Goal: Task Accomplishment & Management: Use online tool/utility

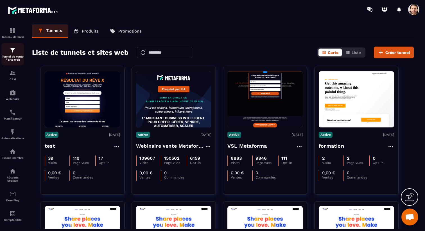
click at [12, 56] on p "Tunnel de vente / Site web" at bounding box center [12, 58] width 22 height 6
click at [13, 95] on img at bounding box center [12, 92] width 7 height 7
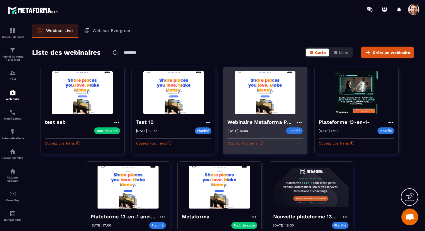
click at [257, 142] on button "Copiez vos liens" at bounding box center [245, 143] width 36 height 9
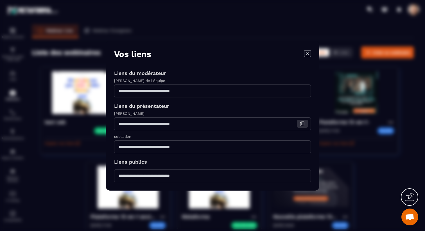
click at [302, 124] on icon "Modal window" at bounding box center [301, 123] width 5 height 5
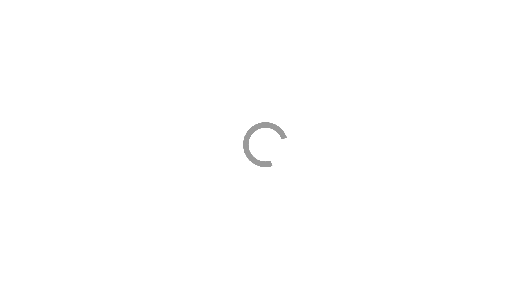
select select "*****"
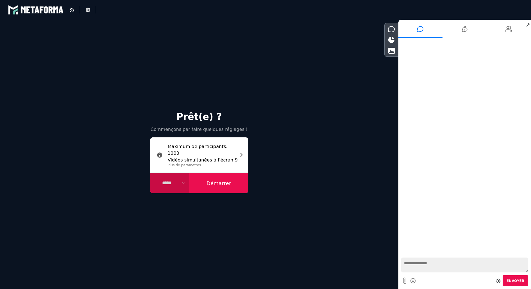
select select "****"
click at [86, 10] on icon at bounding box center [88, 10] width 4 height 4
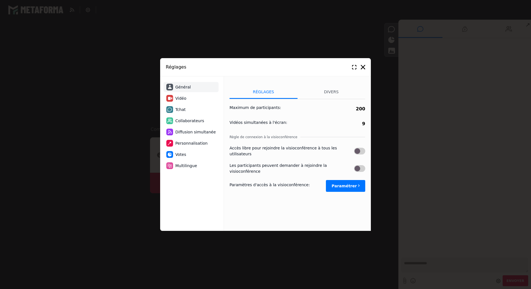
click at [187, 109] on li "Tchat" at bounding box center [190, 109] width 55 height 10
select select "**********"
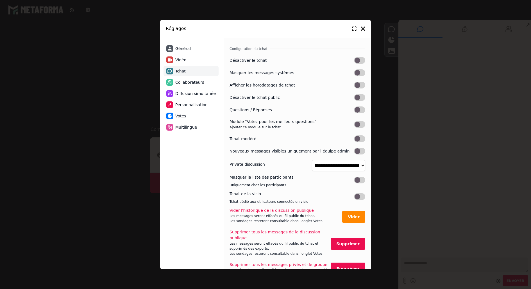
click at [359, 140] on label at bounding box center [359, 138] width 11 height 7
click at [363, 30] on icon at bounding box center [363, 28] width 4 height 4
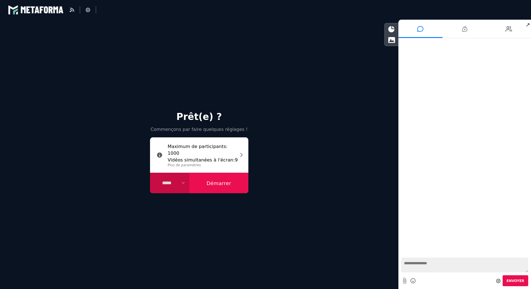
click at [230, 182] on button "Démarrer" at bounding box center [218, 183] width 59 height 21
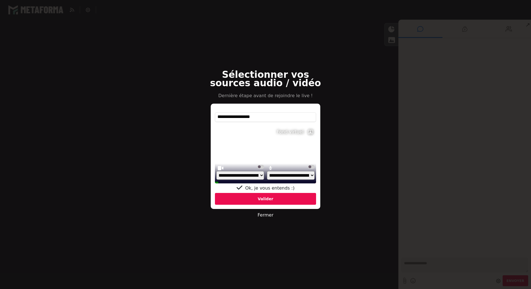
click at [258, 177] on select "**********" at bounding box center [240, 175] width 48 height 9
click at [216, 177] on select "**********" at bounding box center [240, 175] width 48 height 9
click at [254, 173] on select "**********" at bounding box center [240, 175] width 48 height 9
select select "**********"
click at [216, 177] on select "**********" at bounding box center [240, 175] width 48 height 9
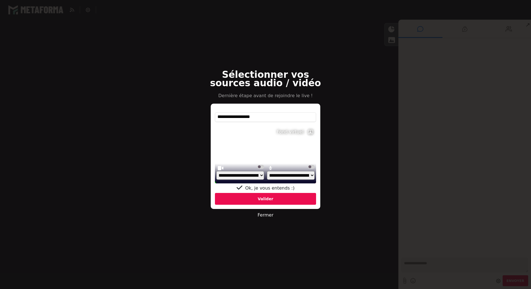
click at [276, 197] on div "Valider" at bounding box center [265, 199] width 101 height 12
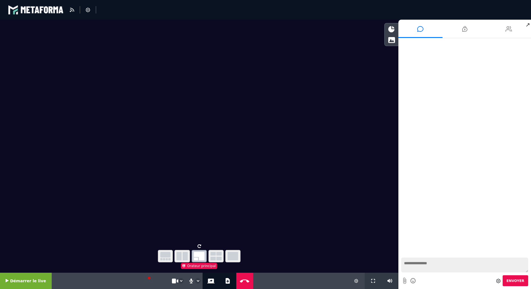
click at [509, 28] on icon at bounding box center [508, 29] width 7 height 14
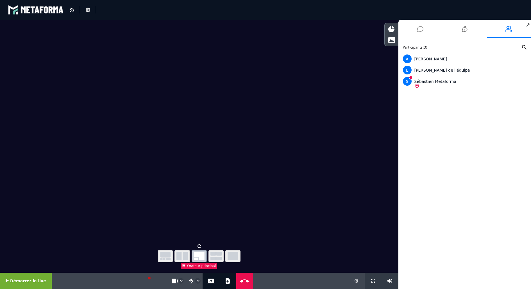
click at [424, 28] on li at bounding box center [420, 29] width 44 height 18
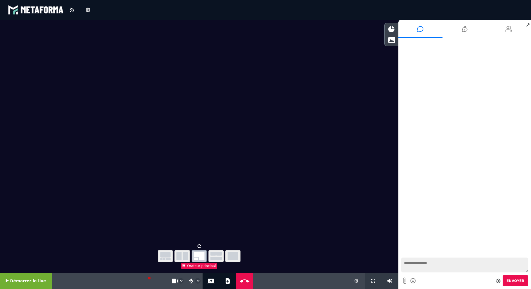
click at [505, 28] on icon at bounding box center [508, 29] width 7 height 14
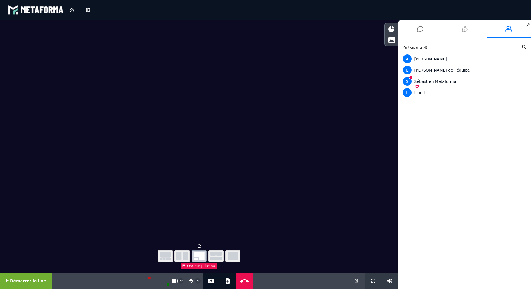
drag, startPoint x: 469, startPoint y: 32, endPoint x: 479, endPoint y: 29, distance: 9.8
click at [469, 32] on li at bounding box center [464, 29] width 44 height 18
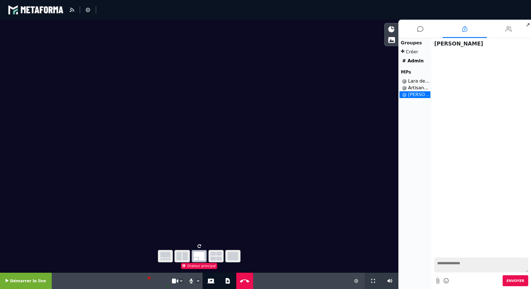
click at [513, 27] on li at bounding box center [509, 29] width 44 height 18
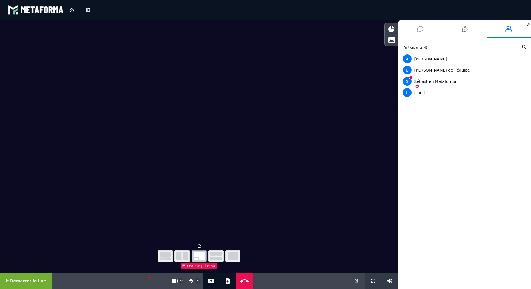
click at [420, 32] on icon at bounding box center [420, 29] width 6 height 14
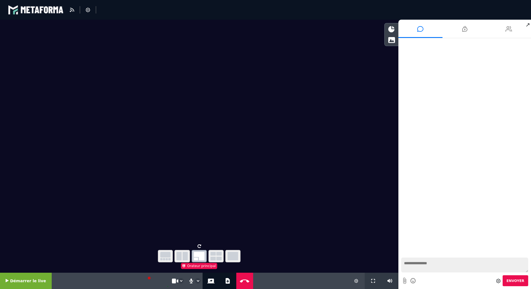
click at [508, 28] on icon at bounding box center [508, 29] width 7 height 14
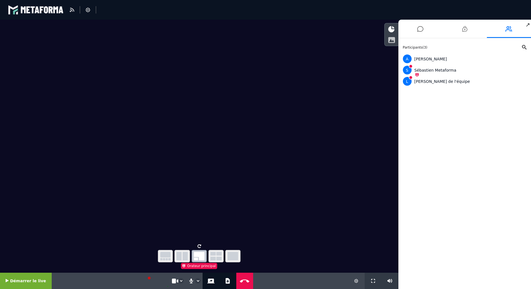
click at [385, 37] on div at bounding box center [392, 40] width 14 height 10
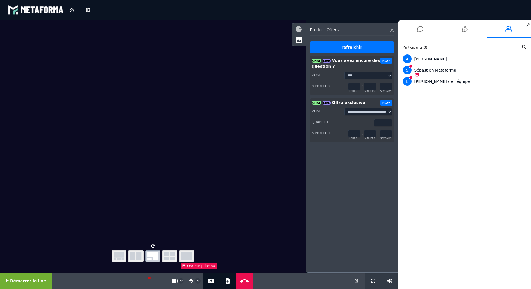
click at [299, 31] on icon at bounding box center [298, 29] width 6 height 6
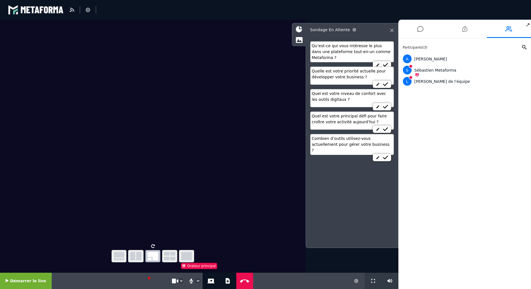
click at [392, 30] on icon at bounding box center [391, 30] width 3 height 3
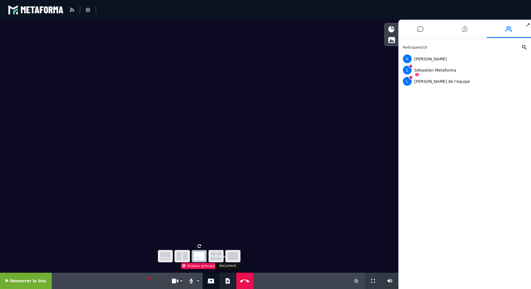
click at [224, 279] on button "Ajouter un document" at bounding box center [227, 281] width 6 height 16
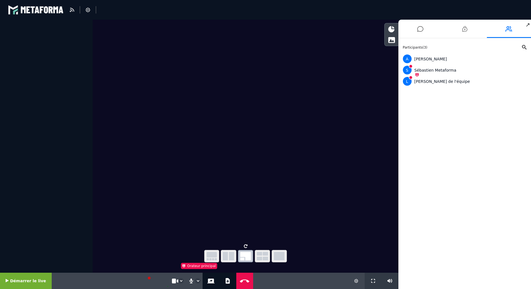
select select "****"
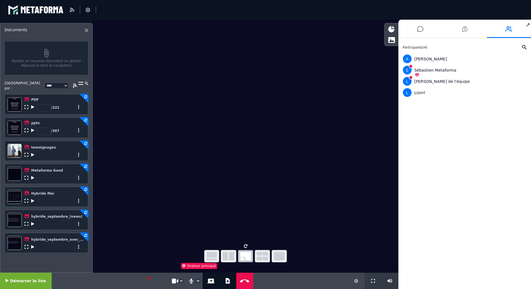
click at [35, 282] on span "Démarrer le live" at bounding box center [28, 281] width 36 height 4
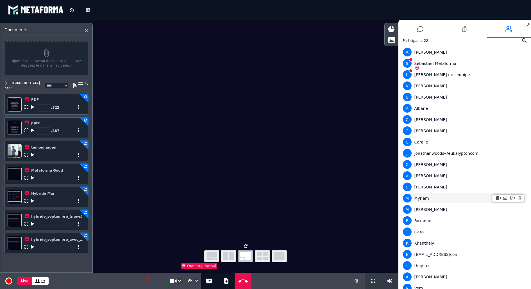
scroll to position [18, 0]
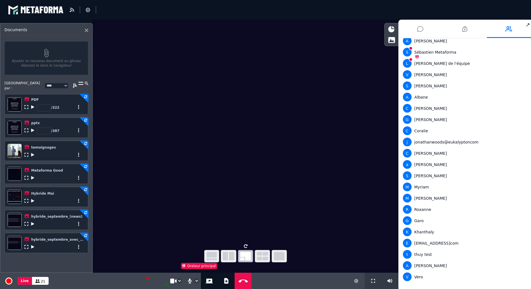
click at [419, 33] on icon at bounding box center [420, 29] width 6 height 14
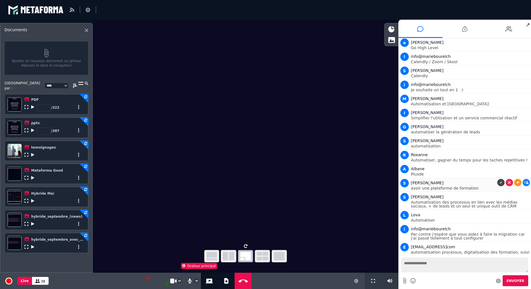
scroll to position [450, 0]
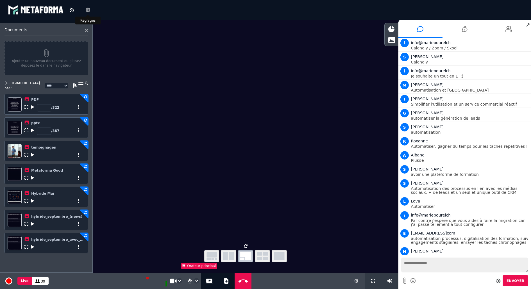
click at [90, 10] on li at bounding box center [88, 9] width 16 height 7
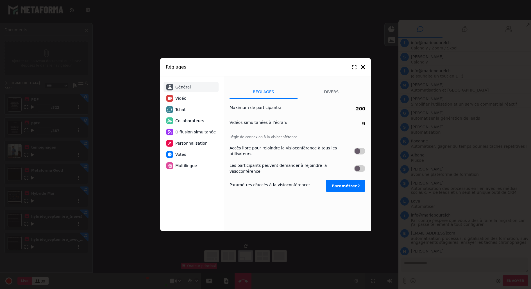
click at [190, 112] on li "Tchat" at bounding box center [190, 109] width 55 height 10
select select "**********"
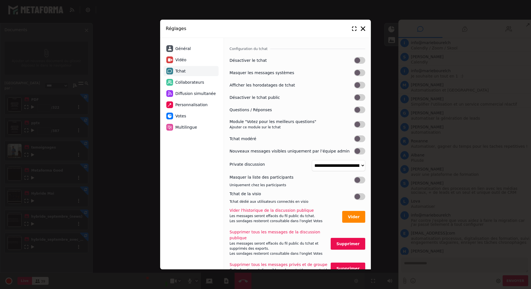
click at [356, 112] on label at bounding box center [359, 109] width 11 height 7
click at [358, 138] on label at bounding box center [359, 138] width 11 height 7
click at [362, 28] on icon at bounding box center [363, 28] width 4 height 4
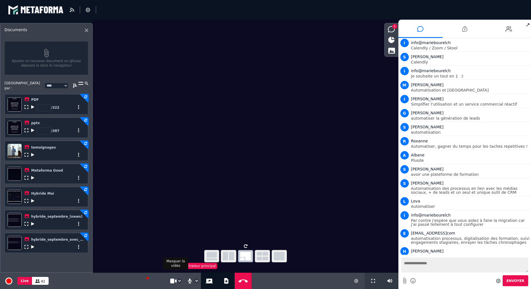
click at [173, 280] on icon at bounding box center [172, 280] width 5 height 5
click at [33, 245] on icon at bounding box center [32, 247] width 3 height 4
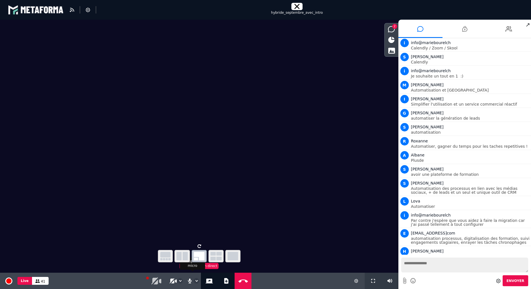
click at [187, 281] on icon at bounding box center [189, 281] width 5 height 6
click at [389, 28] on icon at bounding box center [391, 29] width 7 height 6
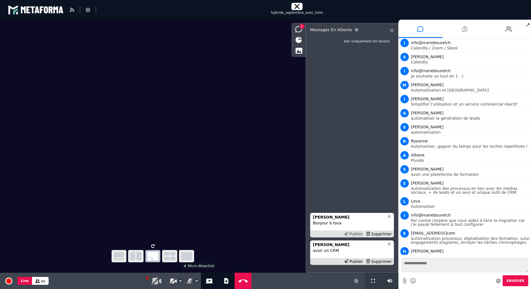
click at [358, 234] on div "Publier" at bounding box center [353, 234] width 22 height 6
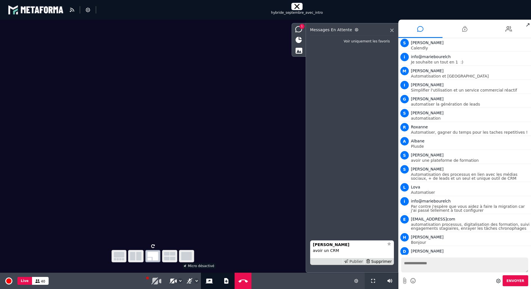
click at [357, 261] on div "Publier" at bounding box center [353, 262] width 22 height 6
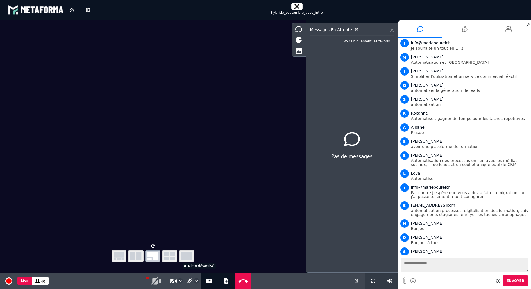
click at [392, 31] on icon at bounding box center [391, 30] width 3 height 3
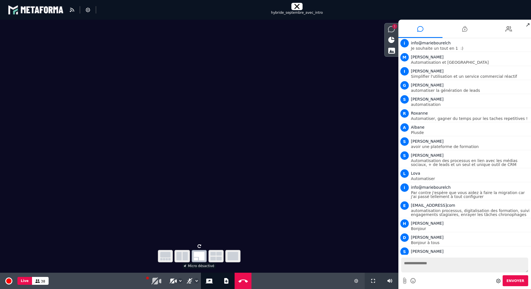
click at [392, 30] on icon at bounding box center [391, 29] width 7 height 6
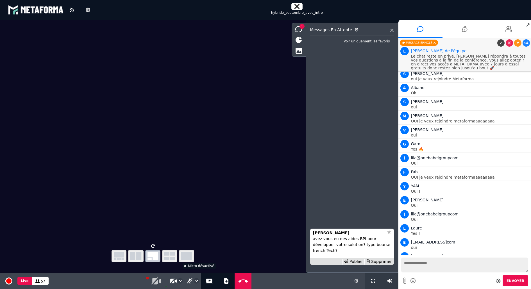
scroll to position [1147, 0]
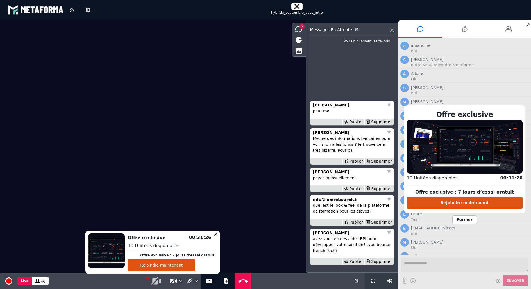
click at [464, 218] on span "Fermer" at bounding box center [464, 219] width 25 height 9
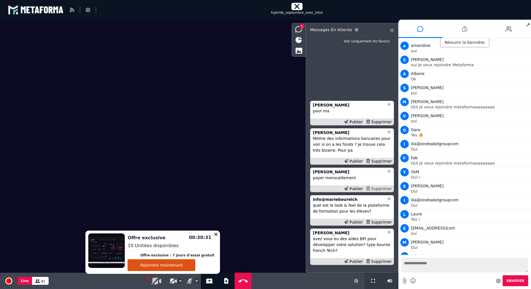
click at [382, 191] on div "Supprimer" at bounding box center [378, 189] width 29 height 6
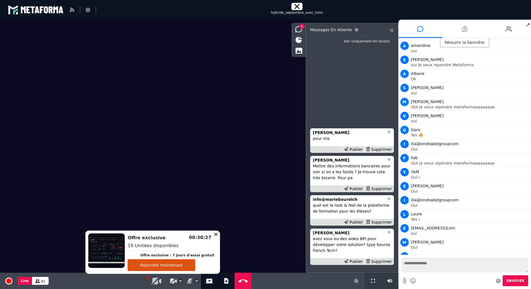
click at [382, 191] on div "Supprimer" at bounding box center [378, 189] width 29 height 6
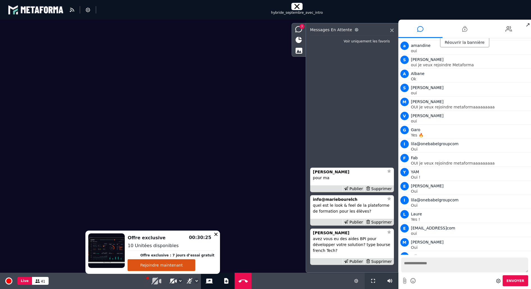
click at [382, 191] on div "Supprimer" at bounding box center [378, 189] width 29 height 6
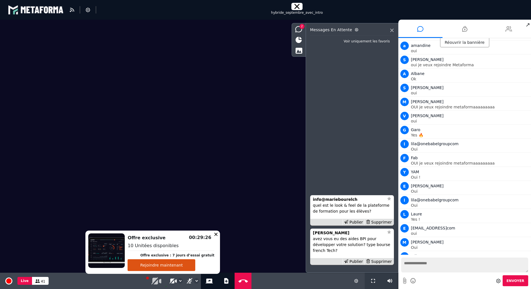
click at [508, 27] on icon at bounding box center [508, 29] width 7 height 14
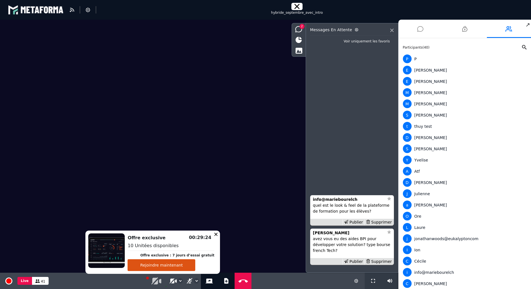
click at [417, 30] on li at bounding box center [420, 29] width 44 height 18
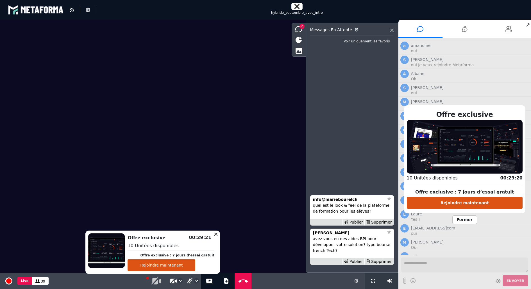
click at [467, 221] on span "Fermer" at bounding box center [464, 219] width 25 height 9
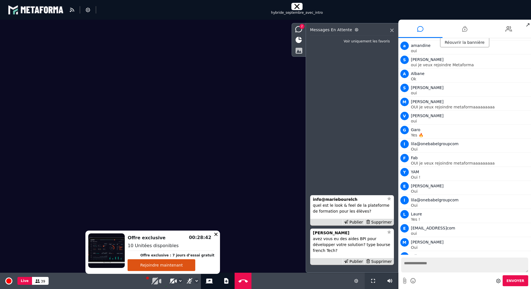
click at [298, 49] on icon at bounding box center [298, 50] width 7 height 6
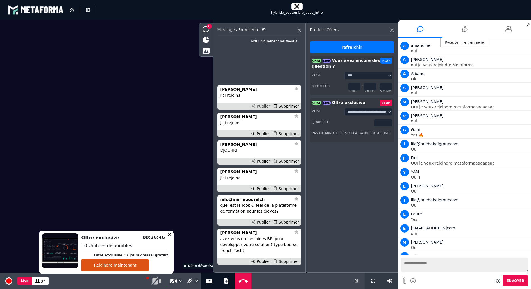
click at [267, 107] on div "Publier" at bounding box center [261, 106] width 22 height 6
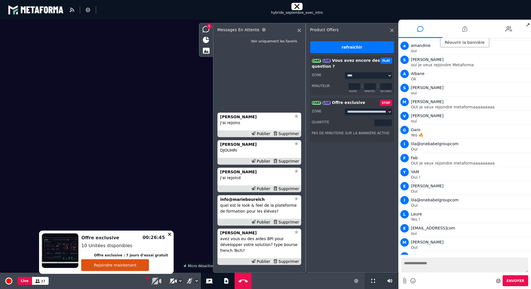
scroll to position [1161, 0]
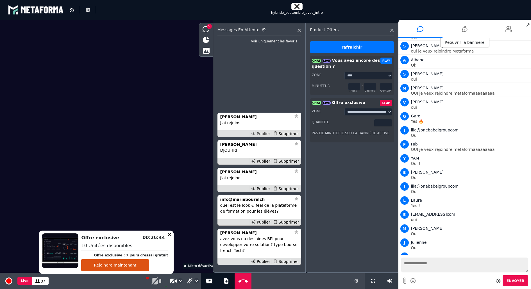
click at [266, 135] on div "Publier" at bounding box center [261, 134] width 22 height 6
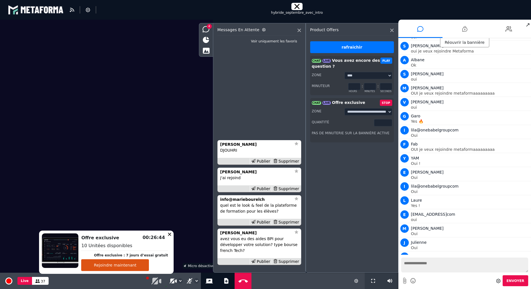
scroll to position [1175, 0]
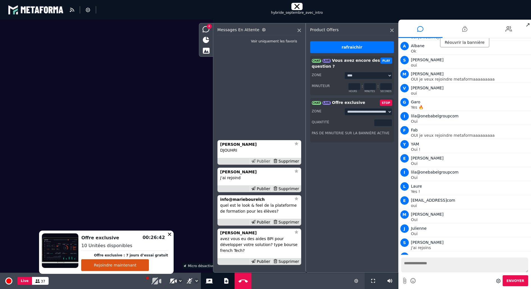
click at [267, 160] on div "Publier" at bounding box center [261, 161] width 22 height 6
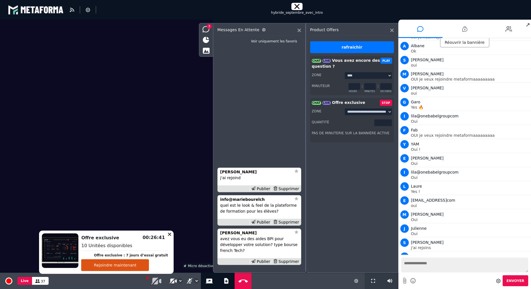
scroll to position [1189, 0]
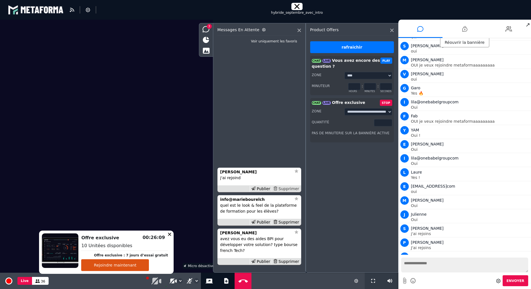
click at [286, 188] on div "Supprimer" at bounding box center [286, 189] width 29 height 6
click at [503, 27] on li at bounding box center [509, 29] width 44 height 18
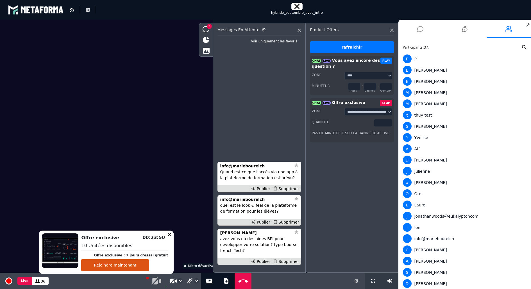
click at [424, 28] on li at bounding box center [420, 29] width 44 height 18
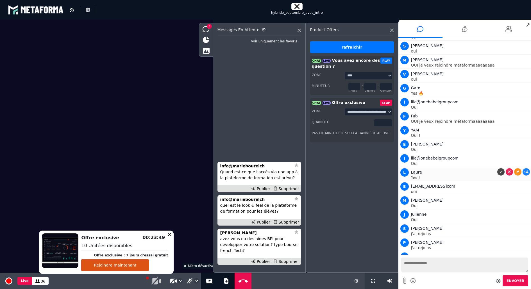
scroll to position [1186, 0]
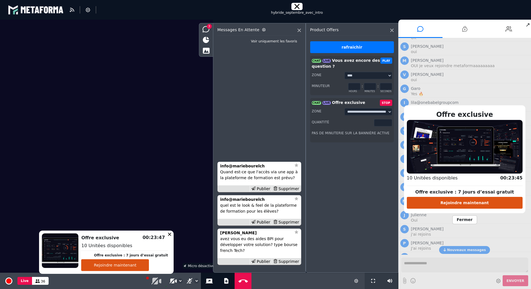
click at [469, 219] on span "Fermer" at bounding box center [464, 219] width 25 height 9
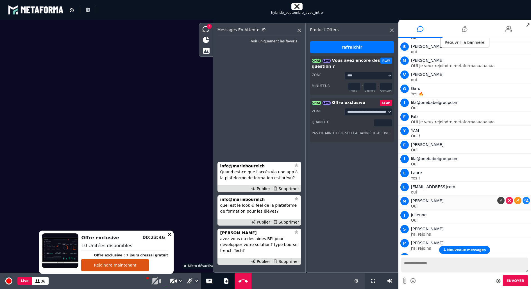
scroll to position [1189, 0]
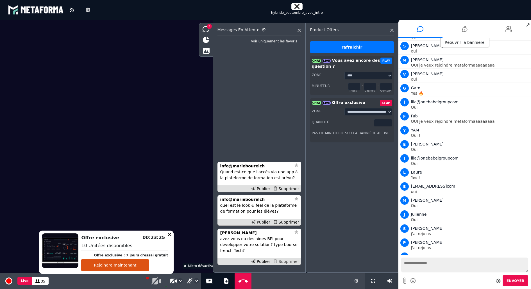
click at [294, 261] on div "Supprimer" at bounding box center [286, 262] width 29 height 6
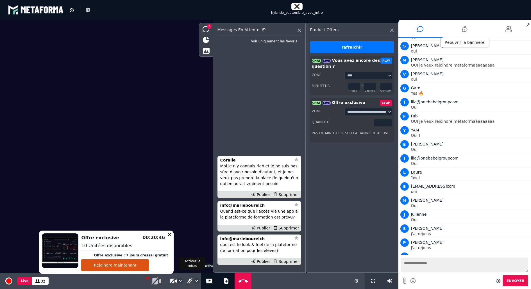
click at [189, 281] on icon at bounding box center [189, 281] width 5 height 6
click at [172, 281] on icon at bounding box center [173, 280] width 6 height 5
click at [388, 123] on input "*" at bounding box center [383, 122] width 18 height 7
click at [524, 241] on icon at bounding box center [526, 242] width 4 height 3
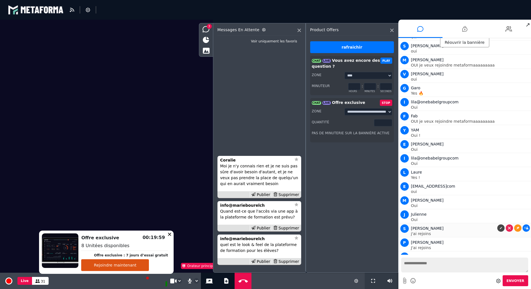
click at [525, 227] on icon at bounding box center [526, 228] width 4 height 3
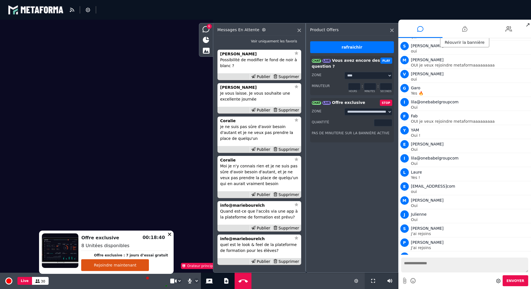
click at [390, 124] on input "*" at bounding box center [383, 122] width 18 height 7
click at [389, 123] on input "*" at bounding box center [383, 122] width 18 height 7
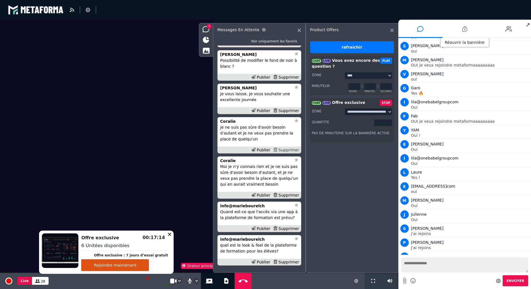
click at [289, 149] on div "Supprimer" at bounding box center [286, 150] width 29 height 6
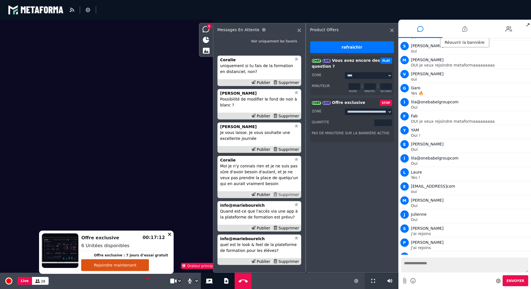
click at [288, 194] on div "Supprimer" at bounding box center [286, 195] width 29 height 6
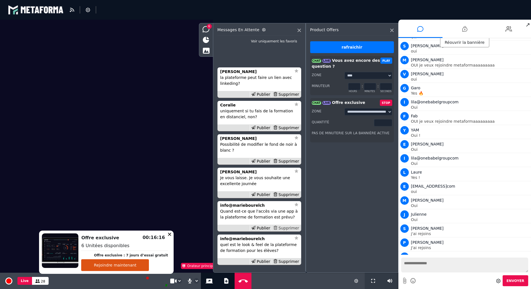
click at [289, 229] on div "Supprimer" at bounding box center [286, 228] width 29 height 6
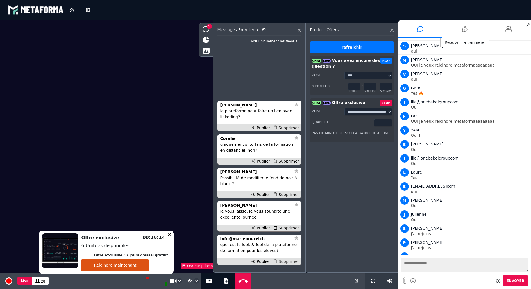
click at [288, 260] on div "Supprimer" at bounding box center [286, 262] width 29 height 6
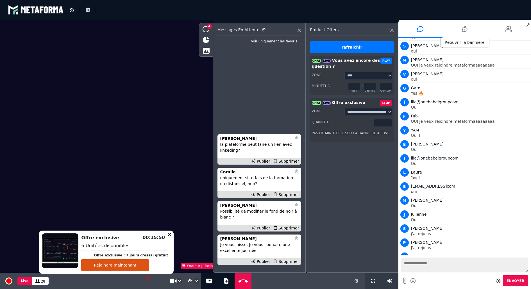
click at [137, 267] on button "Rejoindre maintenant" at bounding box center [115, 265] width 68 height 12
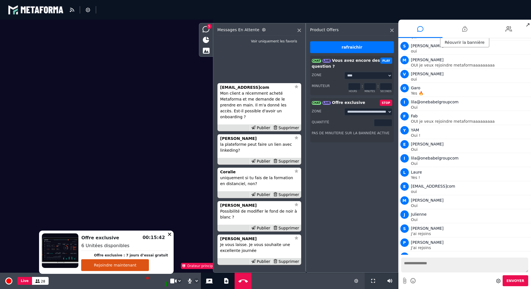
click at [389, 124] on input "*" at bounding box center [383, 122] width 18 height 7
click at [291, 162] on div "Supprimer" at bounding box center [286, 161] width 29 height 6
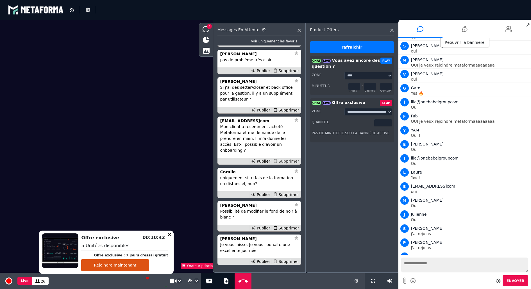
click at [290, 162] on div "Supprimer" at bounding box center [286, 161] width 29 height 6
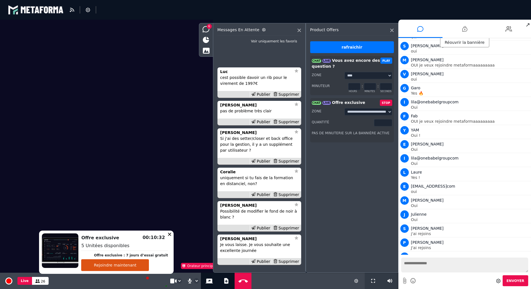
click at [389, 124] on input "*" at bounding box center [383, 122] width 18 height 7
click at [287, 96] on div "Supprimer" at bounding box center [286, 95] width 29 height 6
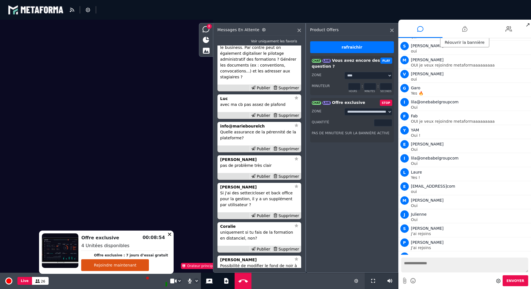
scroll to position [-62, 0]
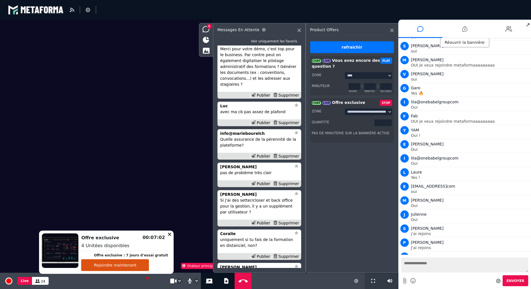
click at [388, 124] on input "*" at bounding box center [383, 122] width 18 height 7
click at [286, 123] on div "Supprimer" at bounding box center [286, 123] width 29 height 6
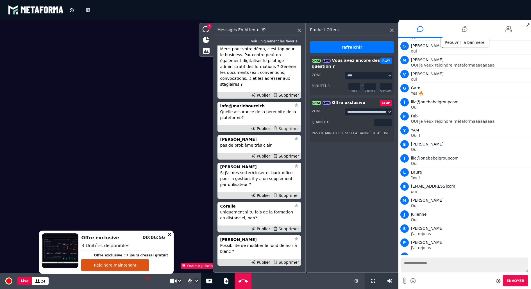
click at [286, 129] on div "Supprimer" at bounding box center [286, 129] width 29 height 6
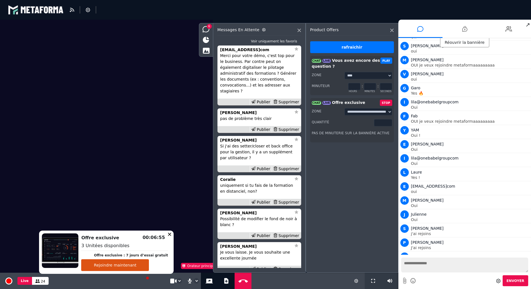
scroll to position [-1, 0]
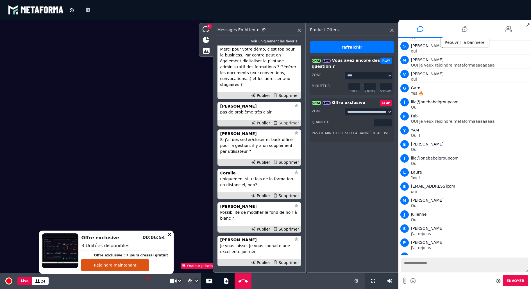
click at [287, 126] on div "Supprimer" at bounding box center [286, 123] width 29 height 6
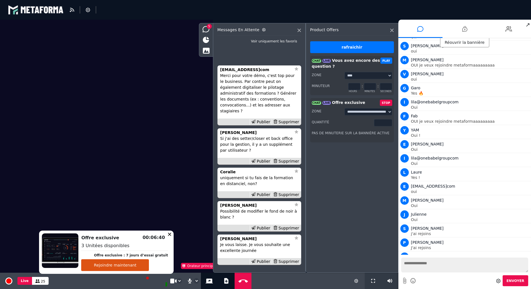
type input "*"
click at [388, 124] on input "*" at bounding box center [383, 122] width 18 height 7
click at [283, 162] on div "Supprimer" at bounding box center [286, 161] width 29 height 6
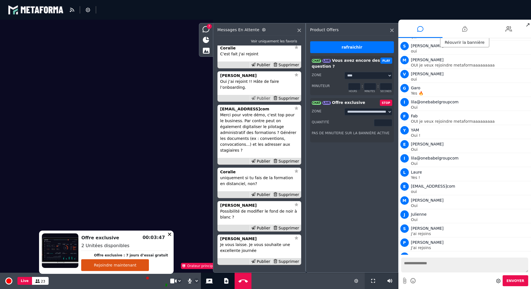
click at [262, 101] on div "Publier" at bounding box center [261, 98] width 22 height 6
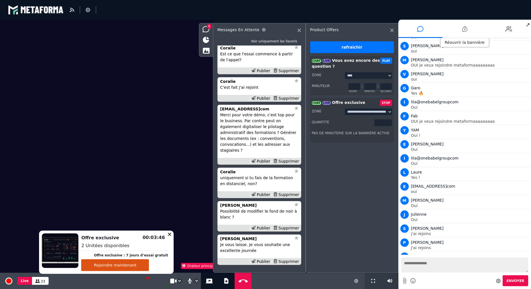
scroll to position [1207, 0]
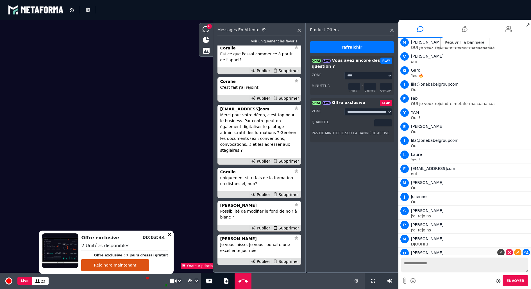
click at [524, 251] on icon at bounding box center [526, 252] width 4 height 3
click at [265, 101] on div "Publier" at bounding box center [261, 98] width 22 height 6
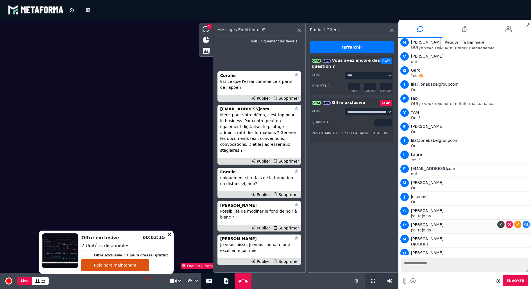
scroll to position [1219, 0]
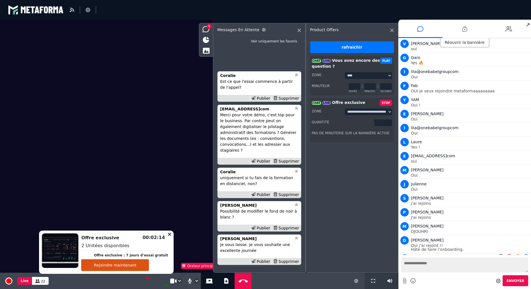
click at [525, 256] on icon at bounding box center [526, 257] width 4 height 3
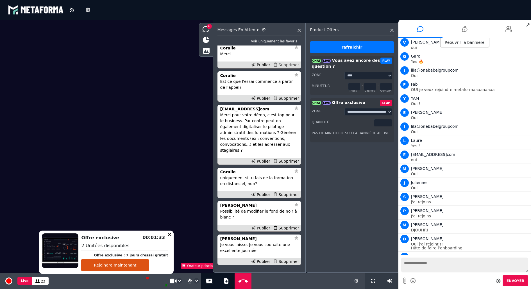
click at [291, 68] on div "Supprimer" at bounding box center [286, 65] width 29 height 6
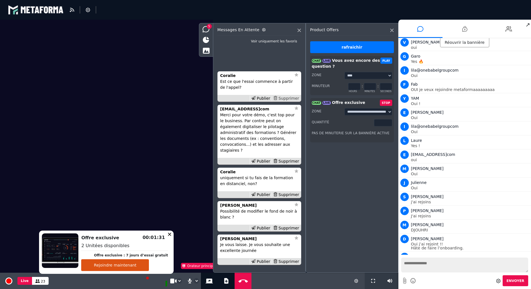
click at [292, 101] on div "Supprimer" at bounding box center [286, 98] width 29 height 6
click at [240, 111] on strong "[EMAIL_ADDRESS]com" at bounding box center [244, 109] width 49 height 4
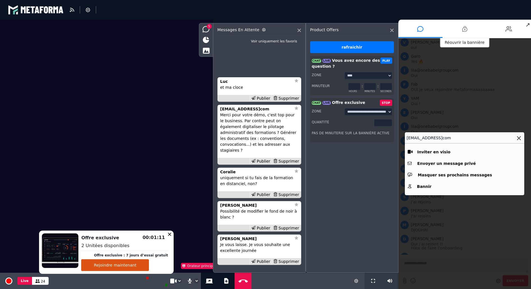
click at [518, 138] on icon at bounding box center [519, 138] width 4 height 4
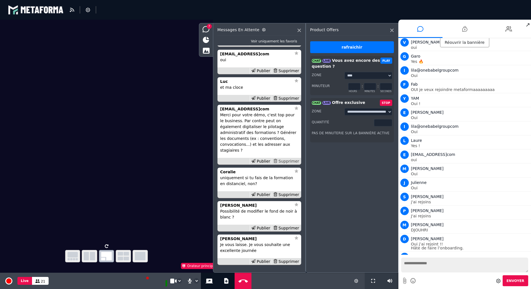
click at [283, 162] on div "Supprimer" at bounding box center [286, 161] width 29 height 6
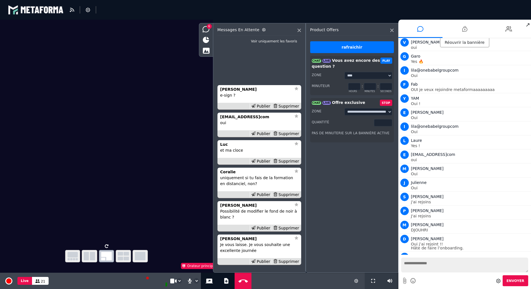
click at [385, 100] on button "STOP" at bounding box center [386, 103] width 12 height 6
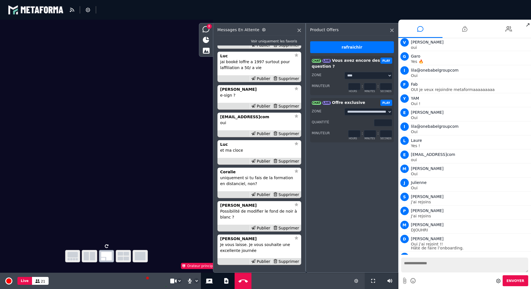
click at [388, 103] on button "PLAY" at bounding box center [386, 103] width 12 height 6
click at [372, 132] on input "*" at bounding box center [370, 133] width 12 height 7
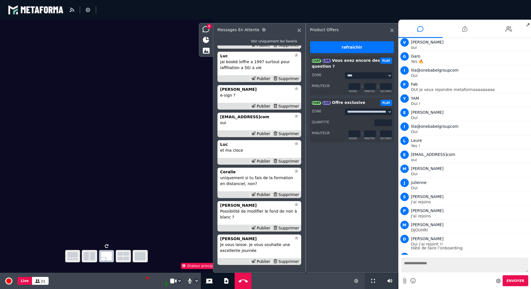
click at [372, 132] on input "*" at bounding box center [370, 133] width 12 height 7
type input "*"
click at [372, 132] on input "*" at bounding box center [370, 133] width 12 height 7
click at [372, 137] on label "minutes" at bounding box center [372, 137] width 16 height 5
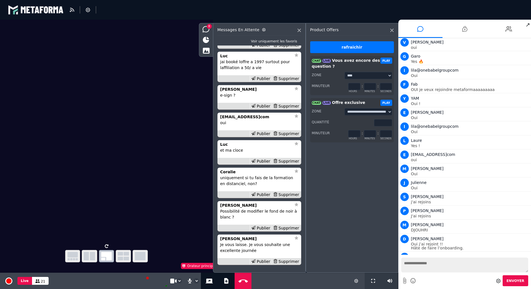
click at [387, 103] on button "PLAY" at bounding box center [386, 103] width 12 height 6
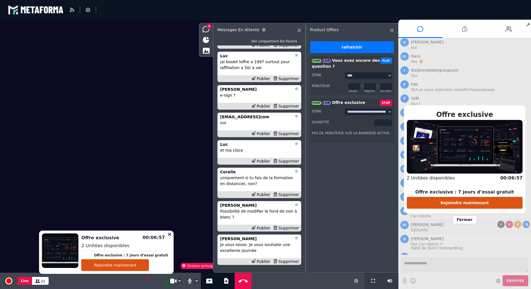
click at [466, 218] on span "Fermer" at bounding box center [464, 219] width 25 height 9
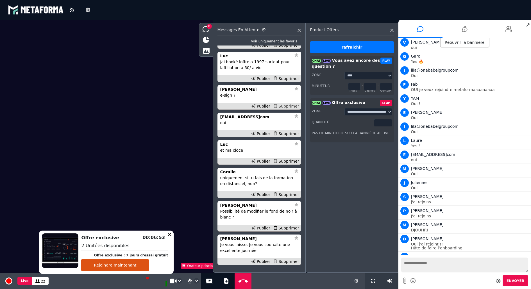
click at [290, 105] on div "Supprimer" at bounding box center [286, 106] width 29 height 6
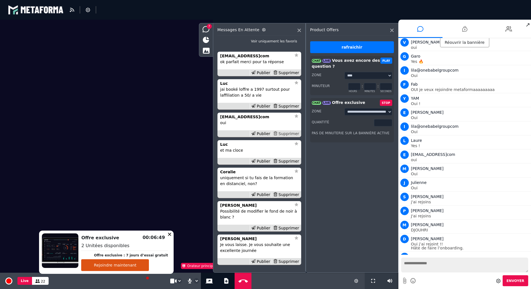
click at [288, 135] on div "Supprimer" at bounding box center [286, 134] width 29 height 6
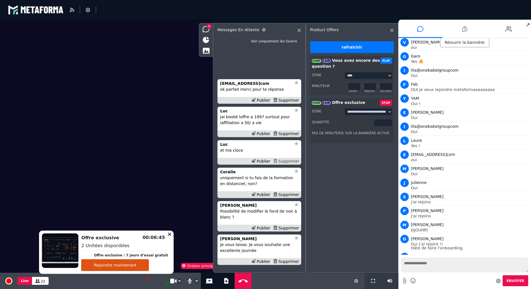
click at [289, 160] on div "Supprimer" at bounding box center [286, 161] width 29 height 6
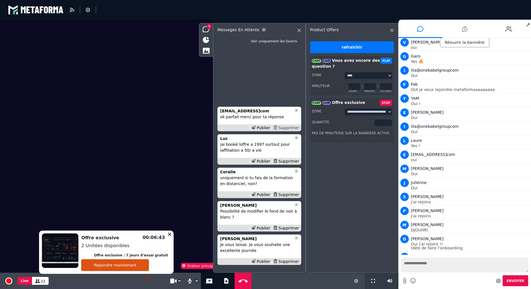
click at [288, 126] on div "Supprimer" at bounding box center [286, 128] width 29 height 6
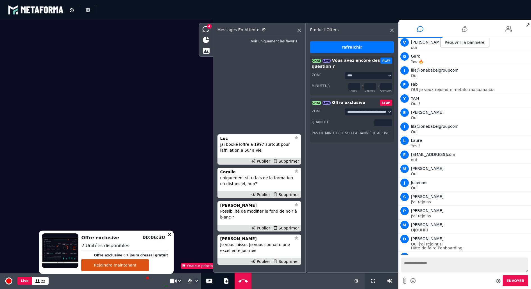
type input "*"
click at [389, 124] on input "*" at bounding box center [383, 122] width 18 height 7
click at [363, 168] on div "**********" at bounding box center [352, 148] width 93 height 250
click at [267, 161] on div "Publier" at bounding box center [261, 161] width 22 height 6
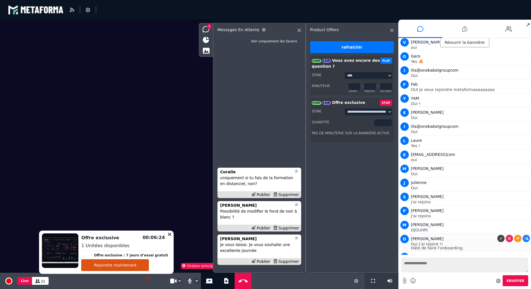
scroll to position [1234, 0]
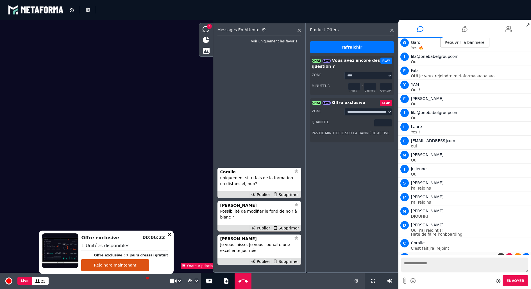
click at [524, 255] on icon at bounding box center [526, 256] width 4 height 3
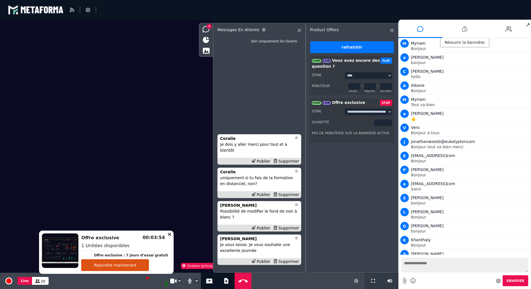
scroll to position [1234, 0]
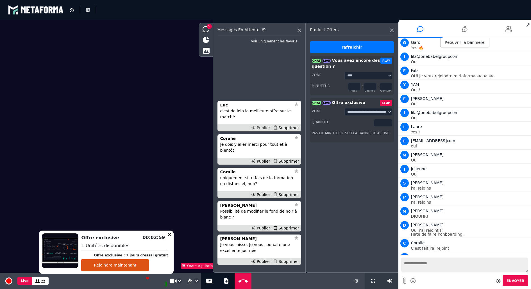
click at [263, 131] on div "Publier" at bounding box center [261, 128] width 22 height 6
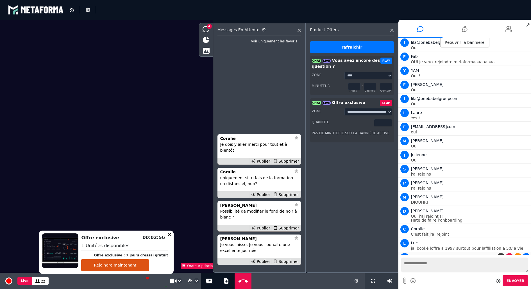
click at [524, 255] on icon at bounding box center [526, 256] width 4 height 3
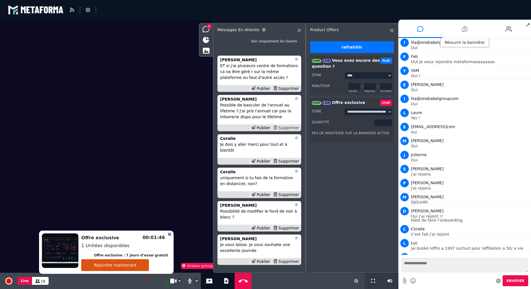
click at [292, 131] on div "Supprimer" at bounding box center [286, 128] width 29 height 6
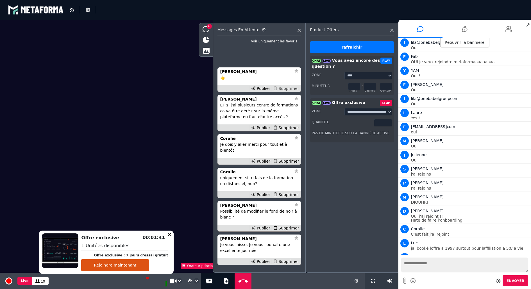
click at [284, 92] on div "Supprimer" at bounding box center [286, 89] width 29 height 6
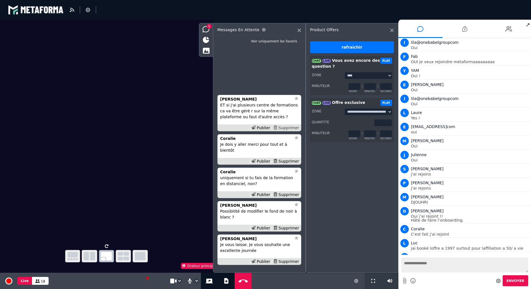
click at [289, 131] on div "Supprimer" at bounding box center [286, 128] width 29 height 6
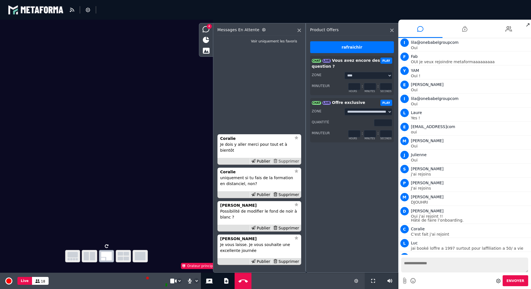
click at [287, 160] on div "Supprimer" at bounding box center [286, 161] width 29 height 6
click at [292, 162] on div "Supprimer" at bounding box center [286, 161] width 29 height 6
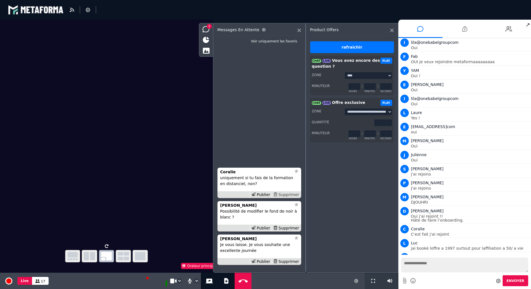
click at [296, 194] on div "Supprimer" at bounding box center [286, 195] width 29 height 6
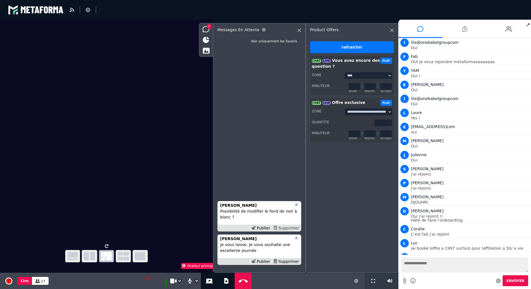
click at [294, 227] on div "Supprimer" at bounding box center [286, 228] width 29 height 6
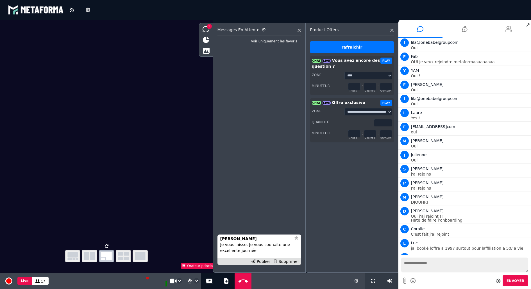
click at [511, 27] on icon at bounding box center [508, 29] width 7 height 14
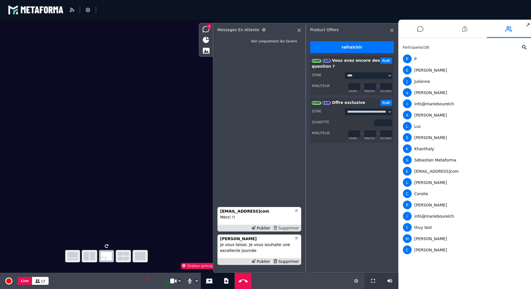
click at [293, 228] on div "Supprimer" at bounding box center [286, 228] width 29 height 6
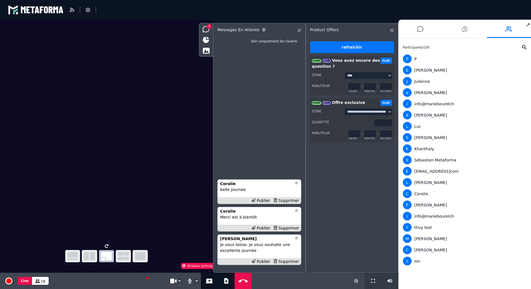
click at [241, 281] on div "Messages en attente Voir uniquement les favoris Ila YAO Je vous laisse. Je vous…" at bounding box center [259, 156] width 93 height 266
click at [391, 30] on icon at bounding box center [391, 30] width 3 height 3
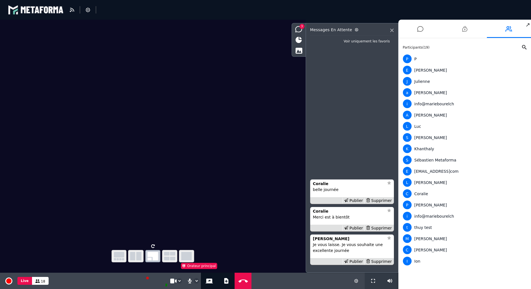
click at [391, 32] on div "Messages en attente" at bounding box center [352, 32] width 84 height 8
click at [392, 31] on icon at bounding box center [391, 30] width 3 height 3
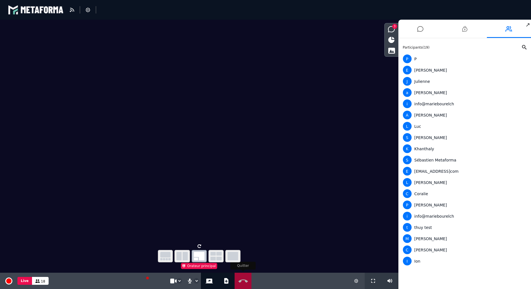
click at [243, 277] on button "Quitter" at bounding box center [243, 281] width 14 height 16
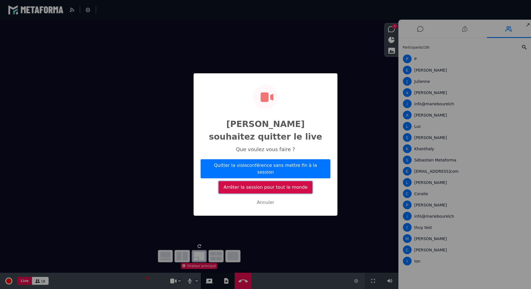
click at [277, 181] on button "Arrêter la session pour tout le monde" at bounding box center [266, 187] width 94 height 12
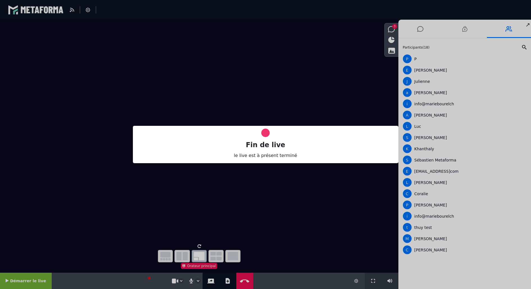
select select "*****"
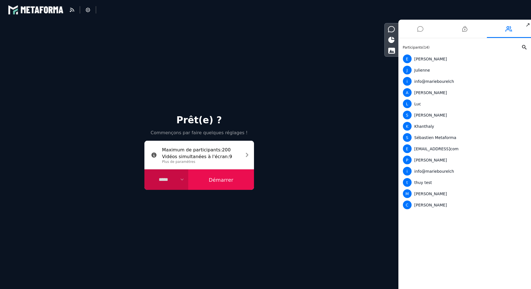
click at [427, 34] on li at bounding box center [420, 29] width 44 height 18
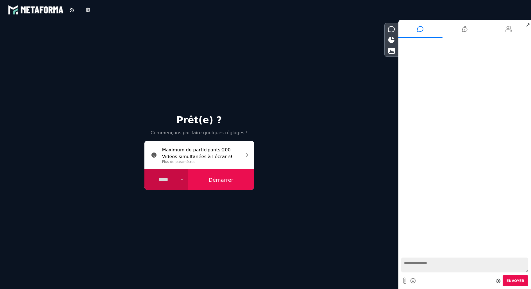
click at [500, 25] on li at bounding box center [509, 29] width 44 height 18
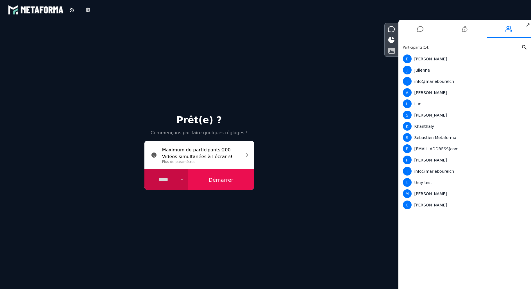
click at [393, 49] on icon at bounding box center [391, 50] width 7 height 6
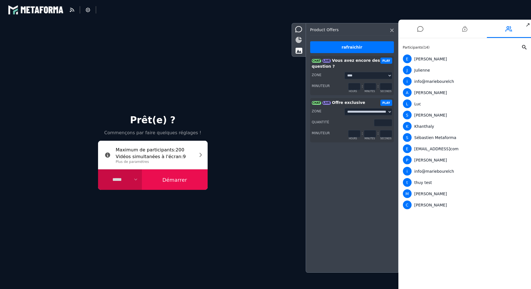
click at [301, 38] on icon at bounding box center [298, 40] width 6 height 6
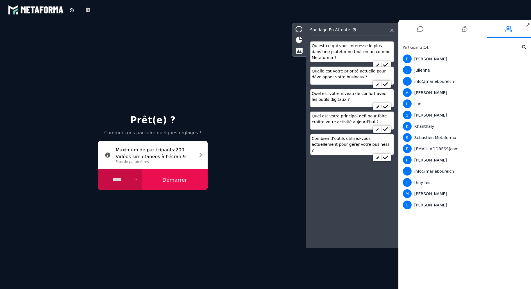
click at [395, 30] on div "Sondage en attente Qu’est-ce qui vous intéresse le plus dans une plateforme tou…" at bounding box center [352, 135] width 93 height 225
click at [393, 31] on icon at bounding box center [391, 30] width 3 height 3
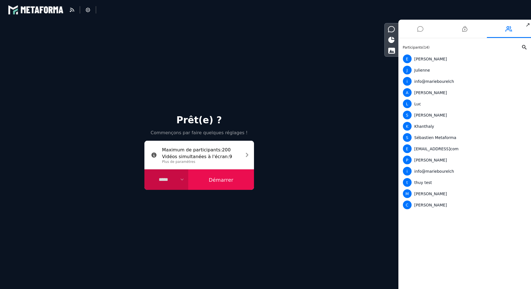
click at [414, 29] on li at bounding box center [420, 29] width 44 height 18
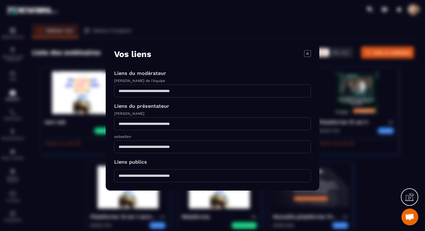
click at [310, 53] on icon "Modal window" at bounding box center [307, 53] width 6 height 6
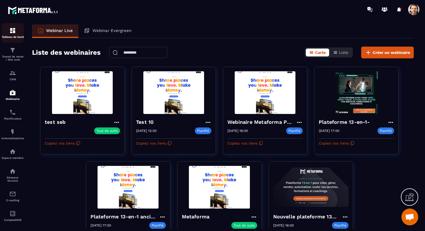
click at [14, 31] on img at bounding box center [12, 30] width 7 height 7
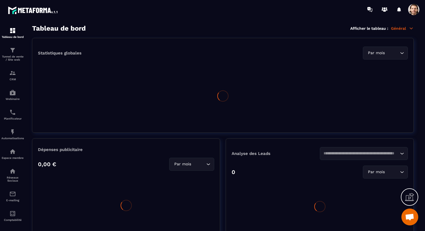
click at [407, 28] on p "Général" at bounding box center [402, 28] width 23 height 5
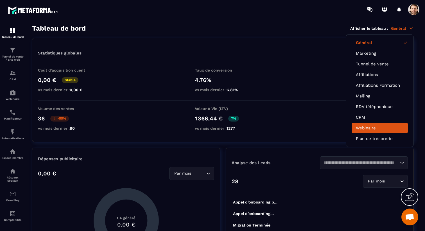
click at [375, 126] on link "Webinaire" at bounding box center [380, 128] width 48 height 5
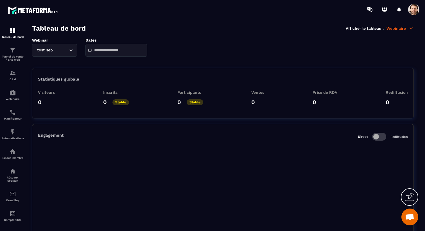
click at [100, 51] on input "text" at bounding box center [113, 50] width 39 height 4
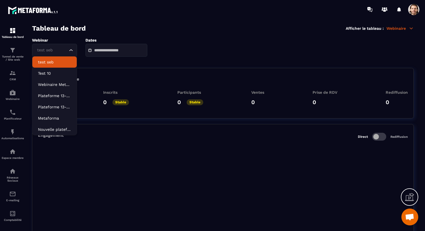
click at [65, 51] on input "Search for option" at bounding box center [52, 50] width 32 height 6
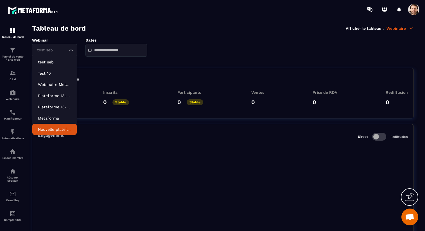
scroll to position [1, 0]
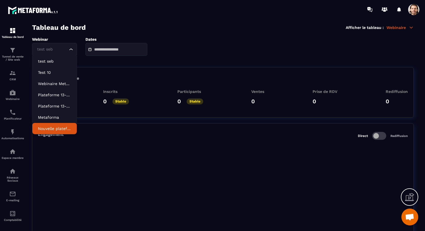
click at [58, 128] on p "Nouvelle plateforme 13-en-1" at bounding box center [54, 129] width 33 height 6
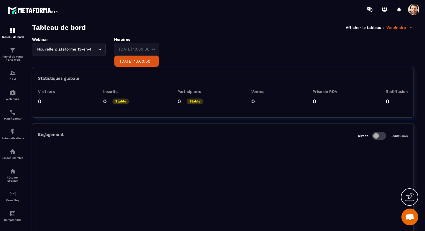
click at [157, 46] on div "2024-12-17 10:00:00 Loading..." at bounding box center [136, 49] width 45 height 13
click at [81, 47] on div "Webinar Nouvelle plateforme 13-en-1 Loading... Horaires 2024-12-17 10:00:00 Loa…" at bounding box center [222, 46] width 381 height 19
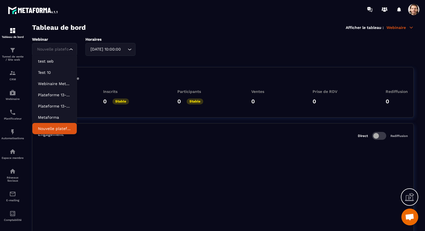
scroll to position [0, 0]
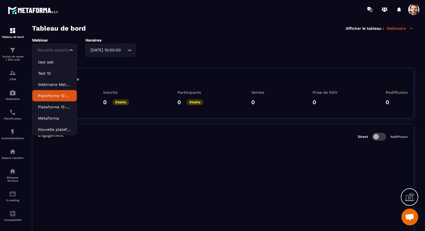
click at [64, 95] on p "Plateforme 13-en-1-" at bounding box center [54, 96] width 33 height 6
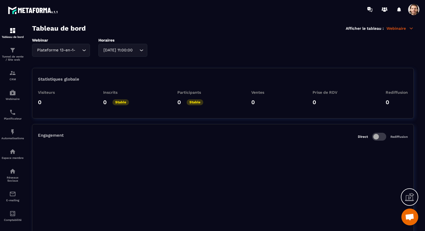
click at [131, 52] on div "2025-01-21 11:00:00" at bounding box center [119, 50] width 37 height 6
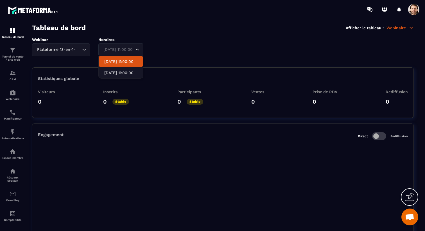
click at [63, 53] on div "Plateforme 13-en-1-" at bounding box center [58, 50] width 46 height 6
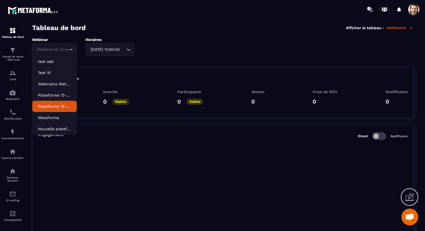
scroll to position [1, 0]
click at [60, 109] on p "Plateforme 13-en-1 ancien" at bounding box center [54, 106] width 33 height 6
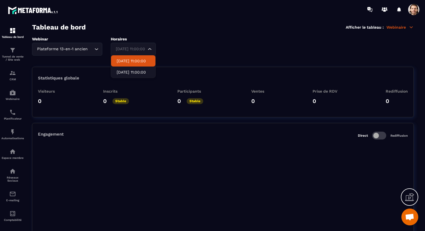
click at [141, 53] on div "2025-01-14 11:00:00 Loading..." at bounding box center [133, 49] width 45 height 13
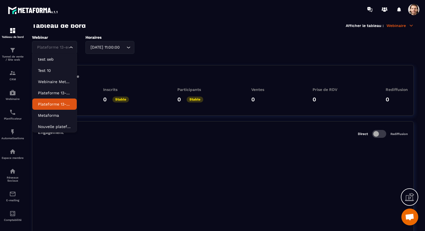
click at [83, 47] on div "Webinar Plateforme 13-en-1 ancien Loading... test seb Test 10 Webinaire Metafor…" at bounding box center [222, 44] width 381 height 19
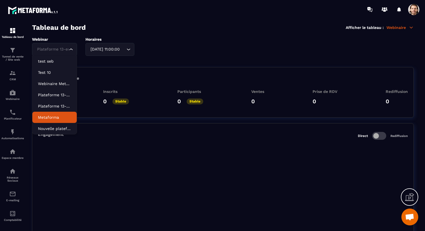
scroll to position [2, 0]
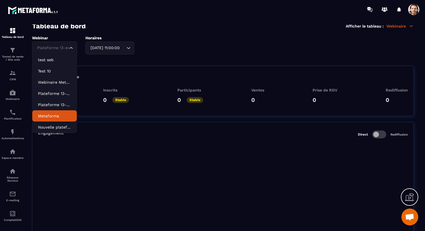
click at [57, 115] on p "Metaforma" at bounding box center [54, 116] width 33 height 6
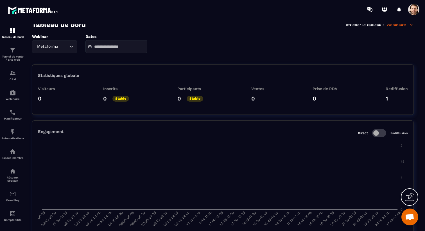
scroll to position [0, 0]
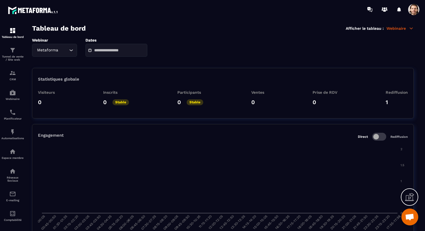
click at [126, 49] on input "text" at bounding box center [113, 50] width 39 height 4
click at [124, 34] on section "Tableau de bord Afficher le tableau : Webinaire Webinar Metaforma Loading... Da…" at bounding box center [222, 127] width 393 height 207
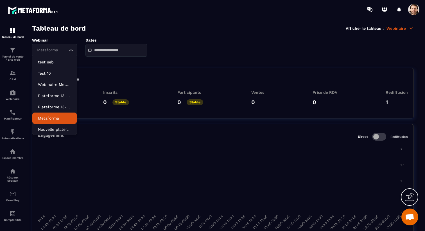
click at [46, 52] on div "Metaforma" at bounding box center [51, 50] width 33 height 6
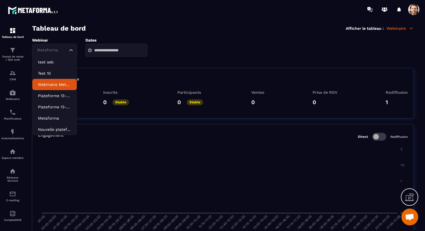
click at [58, 85] on p "Webinaire Metaforma Plateforme 13-en-1" at bounding box center [54, 85] width 33 height 6
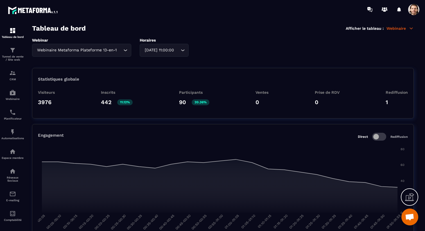
click at [162, 51] on div "2025-02-13 11:00:00" at bounding box center [161, 50] width 37 height 6
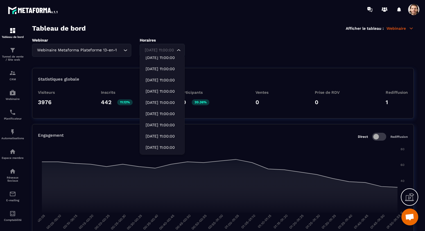
scroll to position [217, 0]
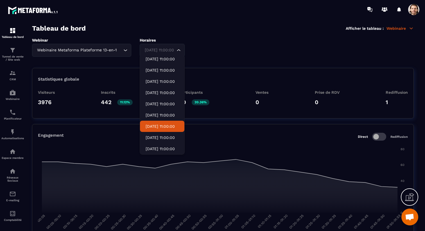
click at [171, 127] on p "2025-08-21 11:00:00" at bounding box center [161, 127] width 33 height 6
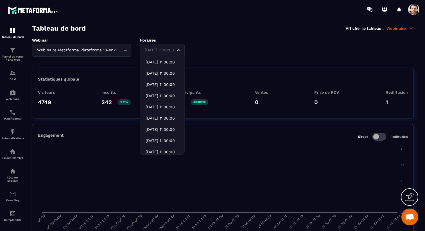
click at [183, 49] on div "2025-08-21 11:00:00 Loading..." at bounding box center [162, 50] width 45 height 13
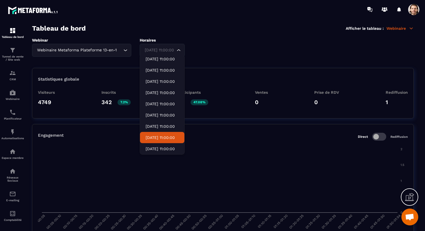
click at [169, 137] on p "2025-08-25 11:00:00" at bounding box center [161, 138] width 33 height 6
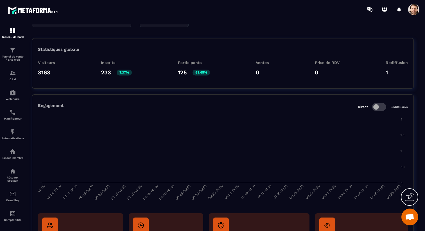
scroll to position [29, 0]
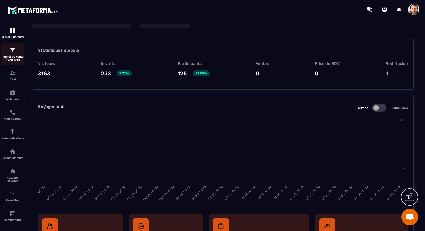
click at [8, 57] on p "Tunnel de vente / Site web" at bounding box center [12, 58] width 22 height 6
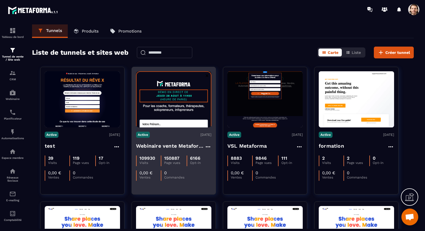
click at [165, 149] on h4 "Webinaire vente Metaforma" at bounding box center [170, 146] width 69 height 8
click at [160, 145] on h4 "Webinaire vente Metaforma" at bounding box center [170, 146] width 69 height 8
click at [164, 98] on img at bounding box center [173, 99] width 75 height 56
